Goal: Find specific page/section: Find specific page/section

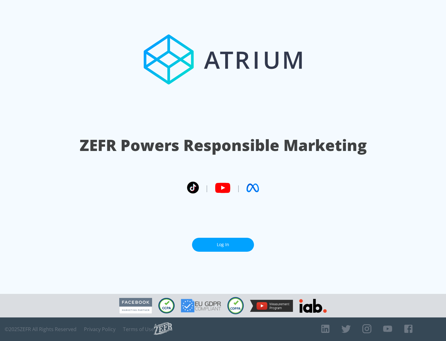
click at [223, 245] on link "Log In" at bounding box center [223, 245] width 62 height 14
